Goal: Register for event/course

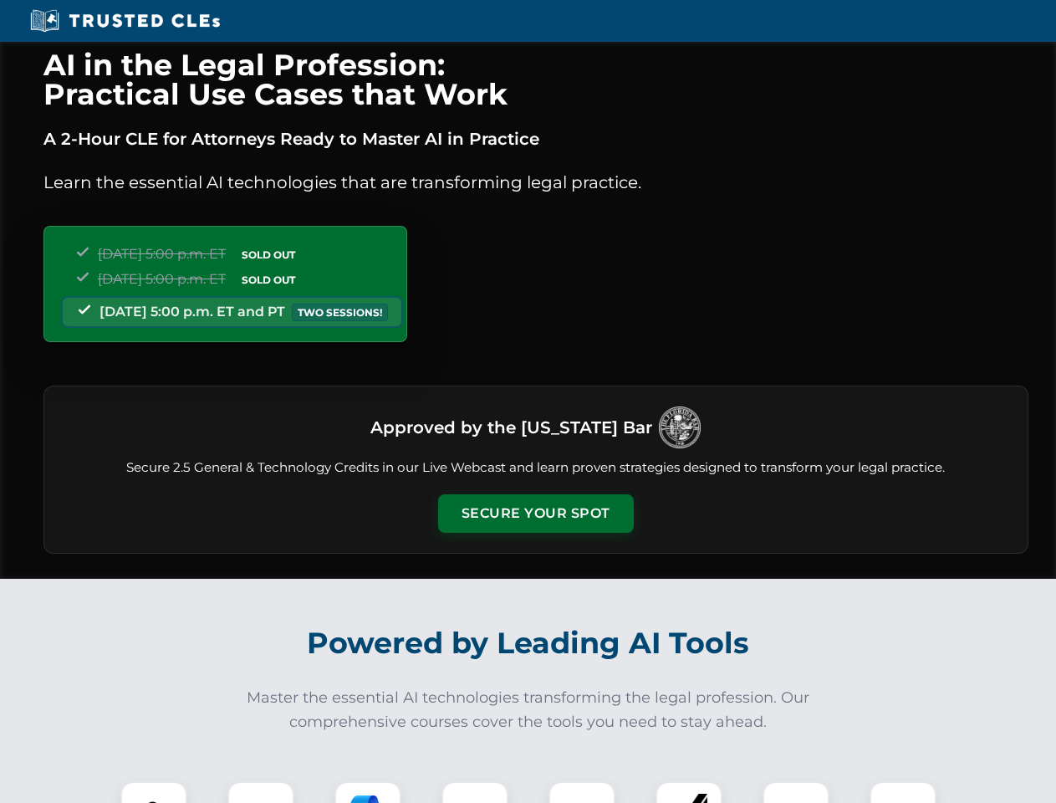
click at [535, 513] on button "Secure Your Spot" at bounding box center [536, 513] width 196 height 38
click at [154, 792] on img at bounding box center [154, 814] width 49 height 49
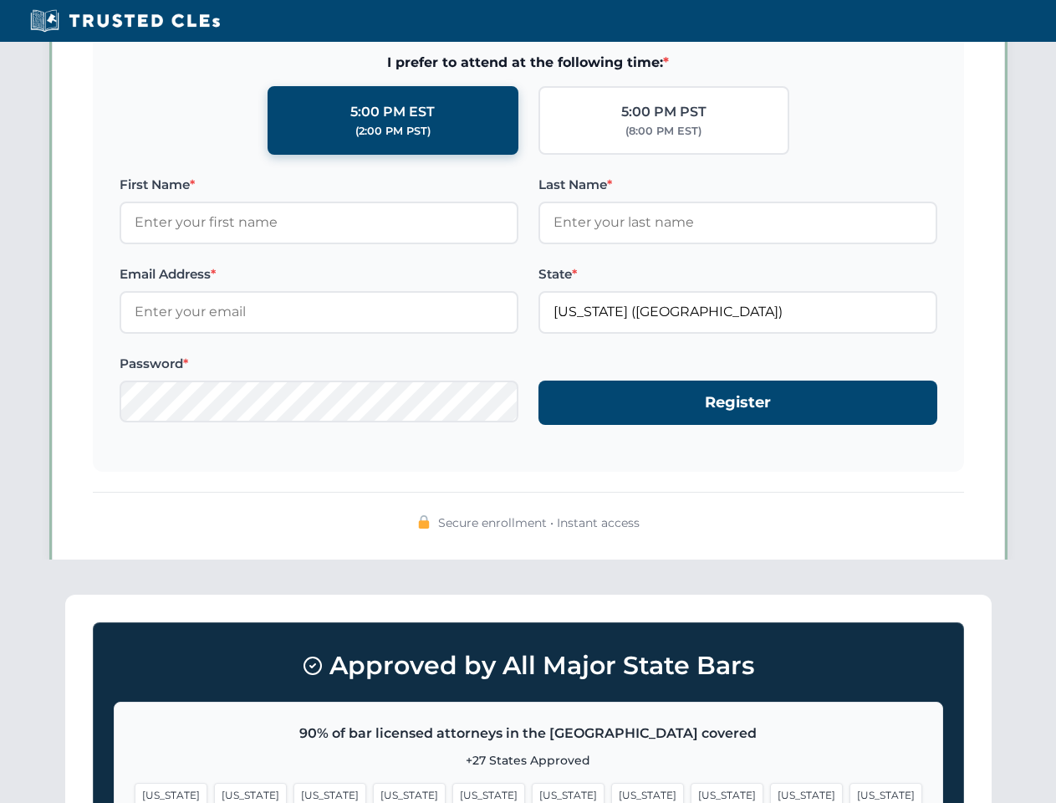
click at [532, 792] on span "[US_STATE]" at bounding box center [568, 795] width 73 height 24
click at [611, 792] on span "[US_STATE]" at bounding box center [647, 795] width 73 height 24
click at [770, 792] on span "[US_STATE]" at bounding box center [806, 795] width 73 height 24
